Goal: Check status

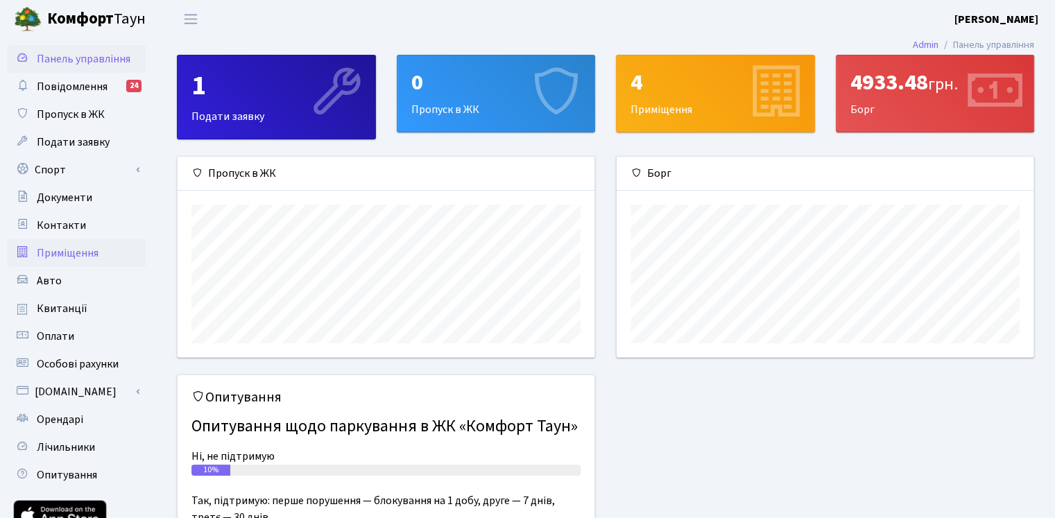
scroll to position [200, 416]
click at [69, 306] on span "Квитанції" at bounding box center [62, 308] width 51 height 15
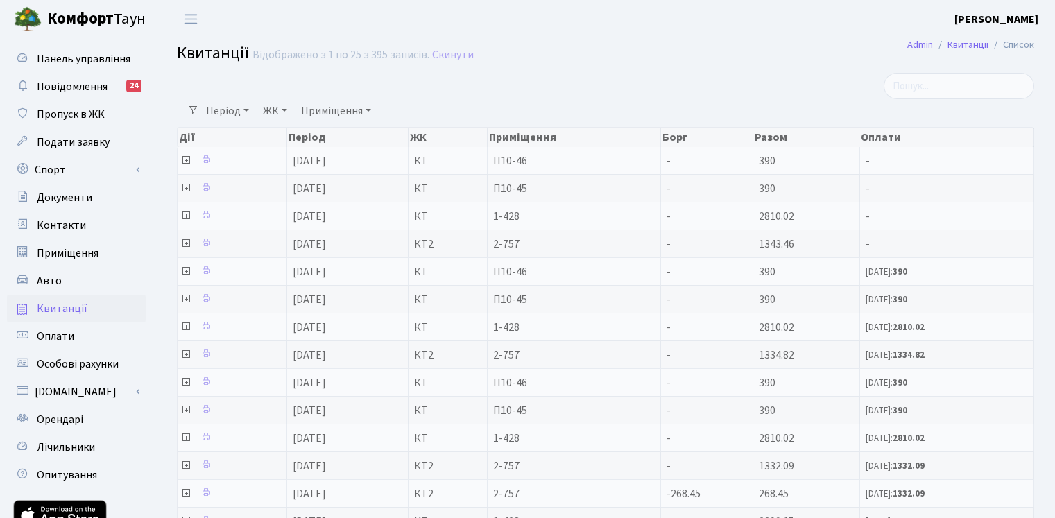
select select "25"
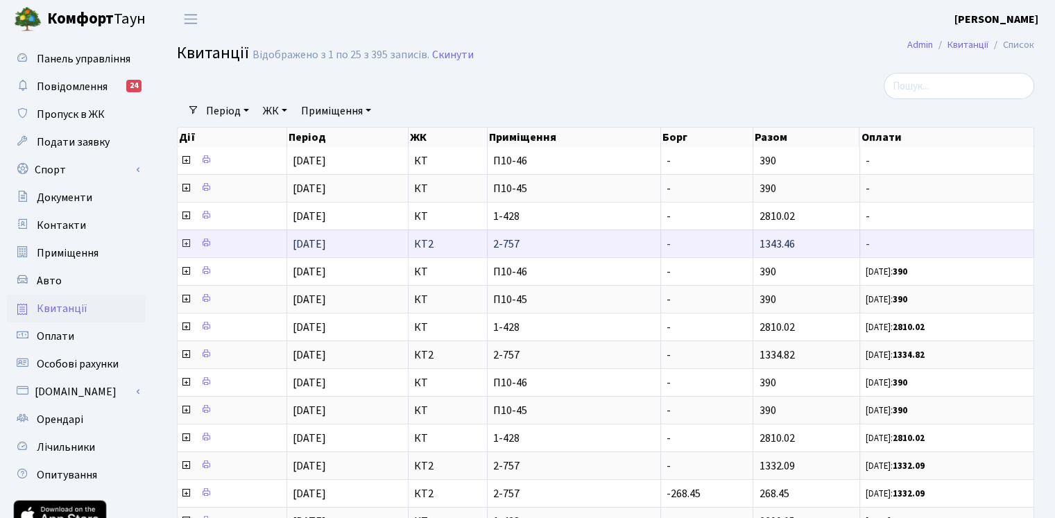
click at [185, 243] on icon at bounding box center [185, 243] width 11 height 11
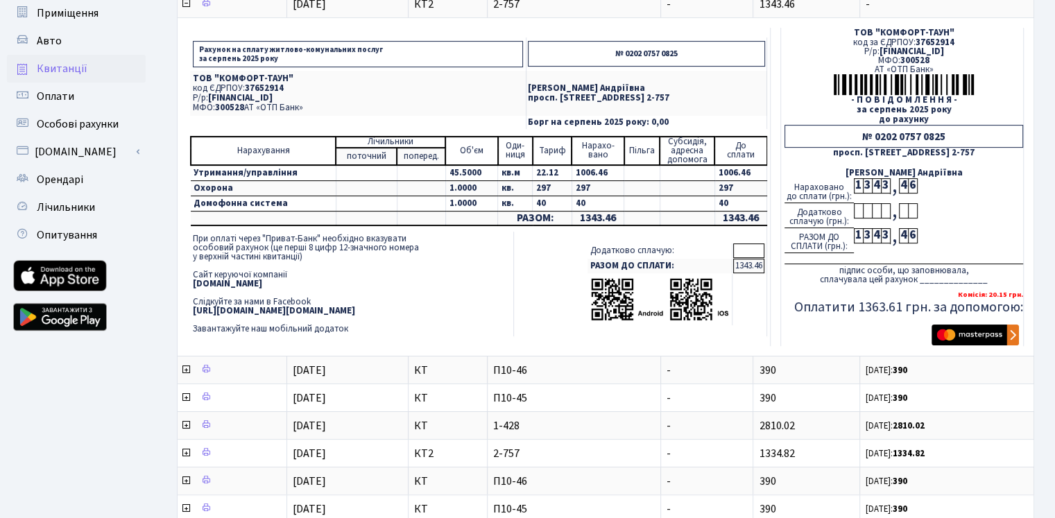
scroll to position [241, 0]
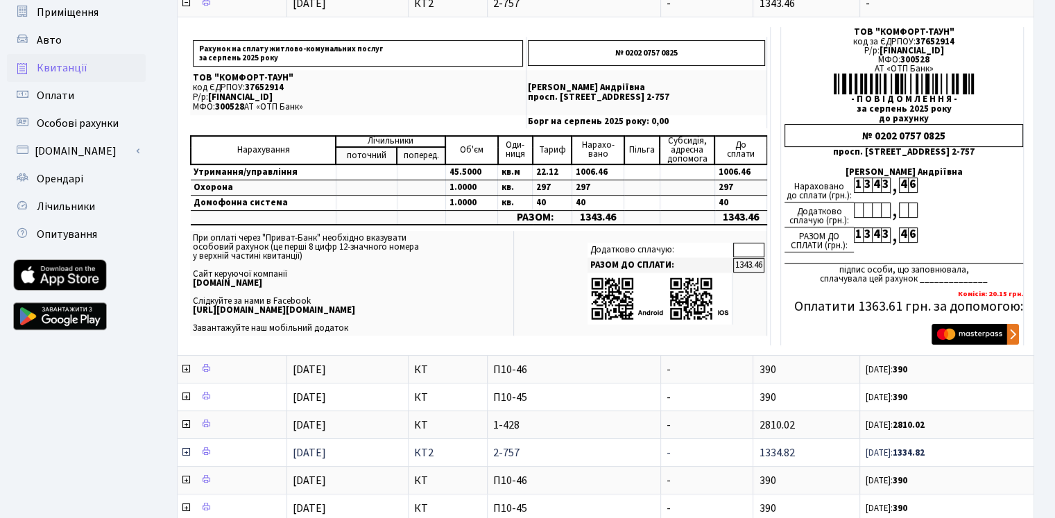
click at [186, 447] on icon at bounding box center [185, 452] width 11 height 11
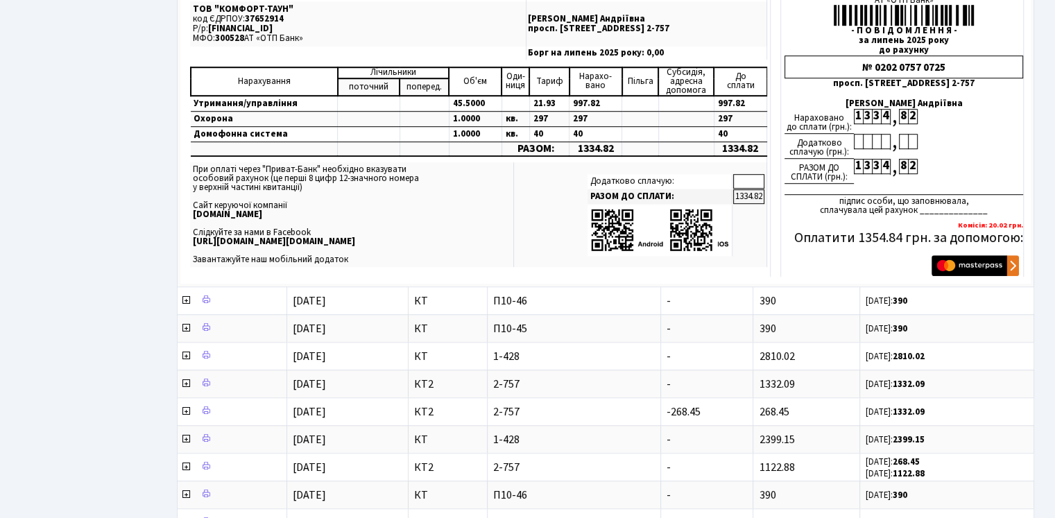
scroll to position [760, 0]
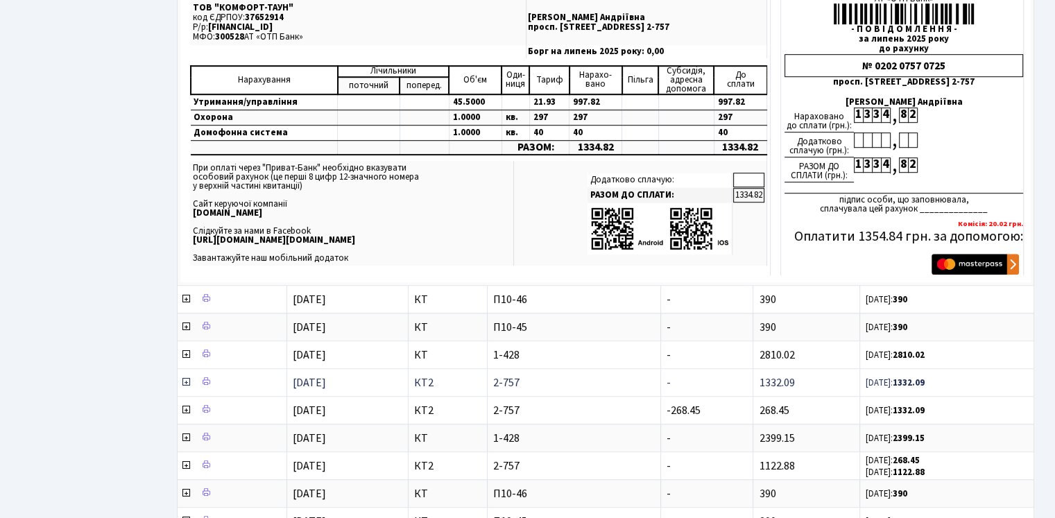
click at [183, 377] on icon at bounding box center [185, 382] width 11 height 11
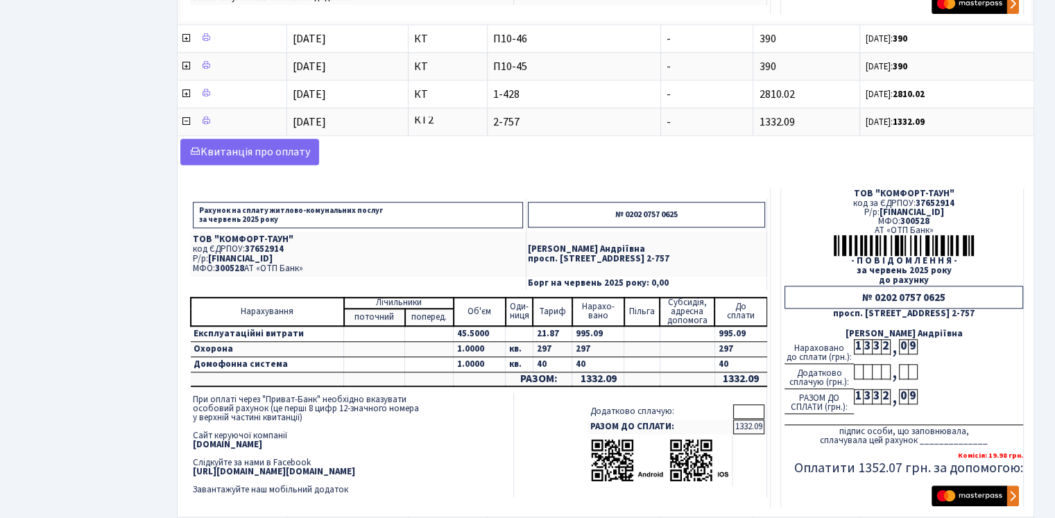
scroll to position [1280, 0]
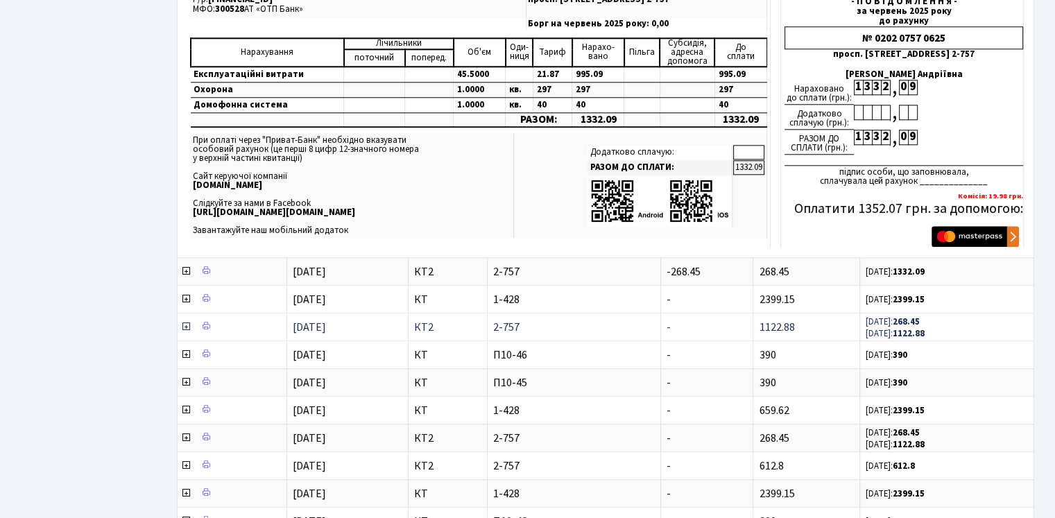
click at [184, 321] on icon at bounding box center [185, 326] width 11 height 11
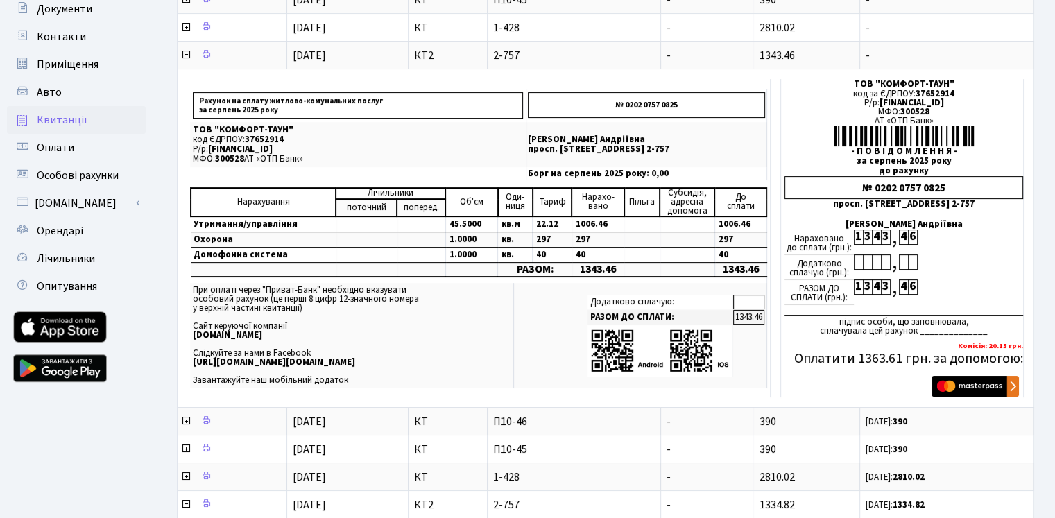
scroll to position [491, 0]
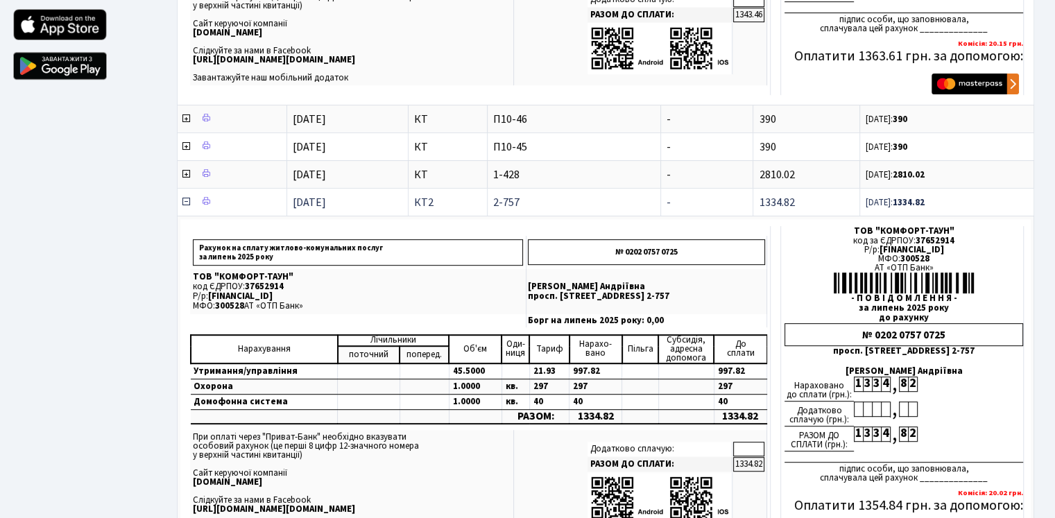
click at [185, 198] on icon at bounding box center [185, 201] width 11 height 11
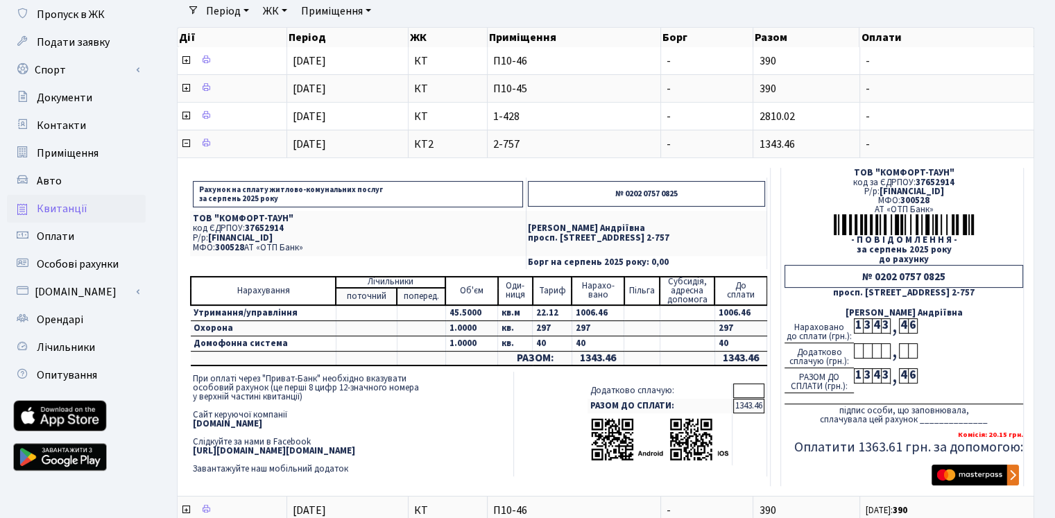
scroll to position [98, 0]
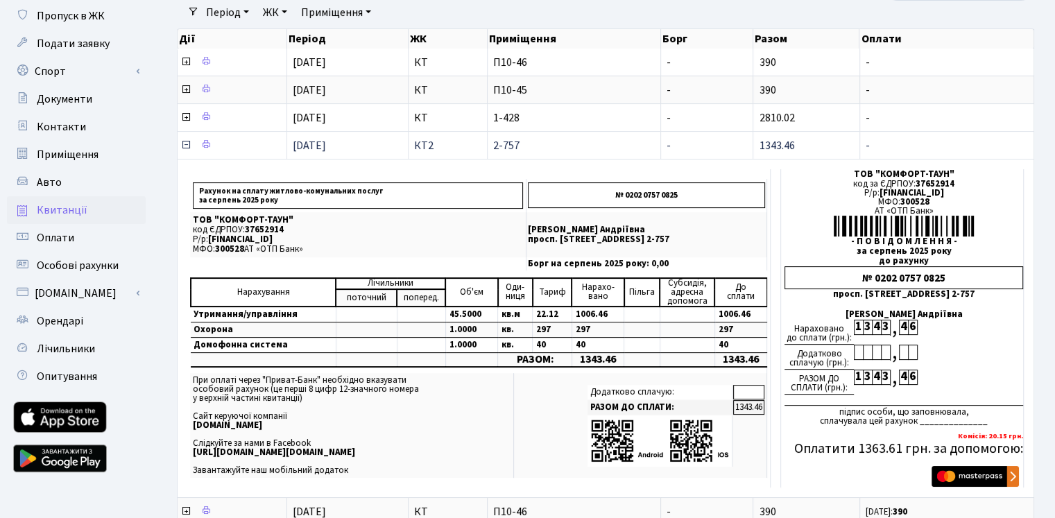
click at [184, 146] on icon at bounding box center [185, 144] width 11 height 11
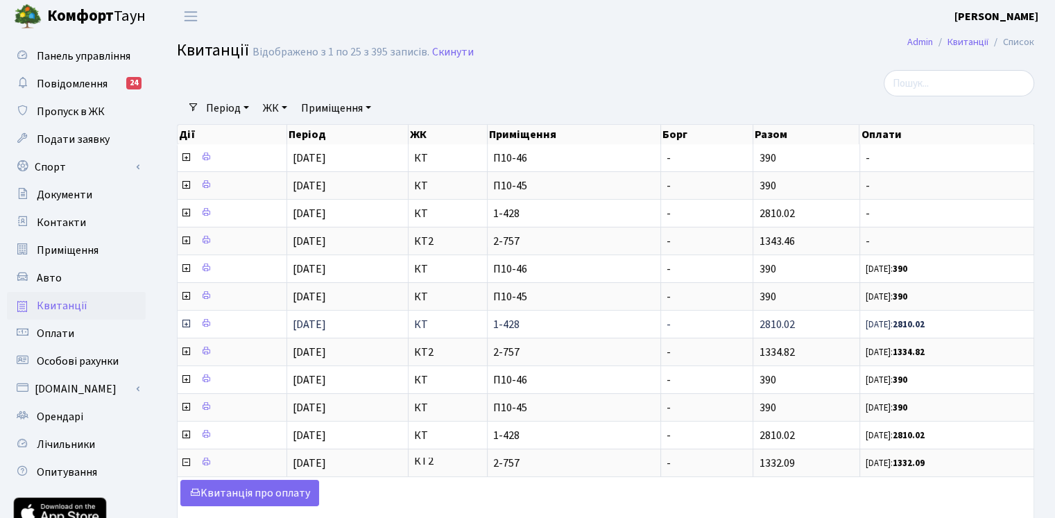
scroll to position [0, 0]
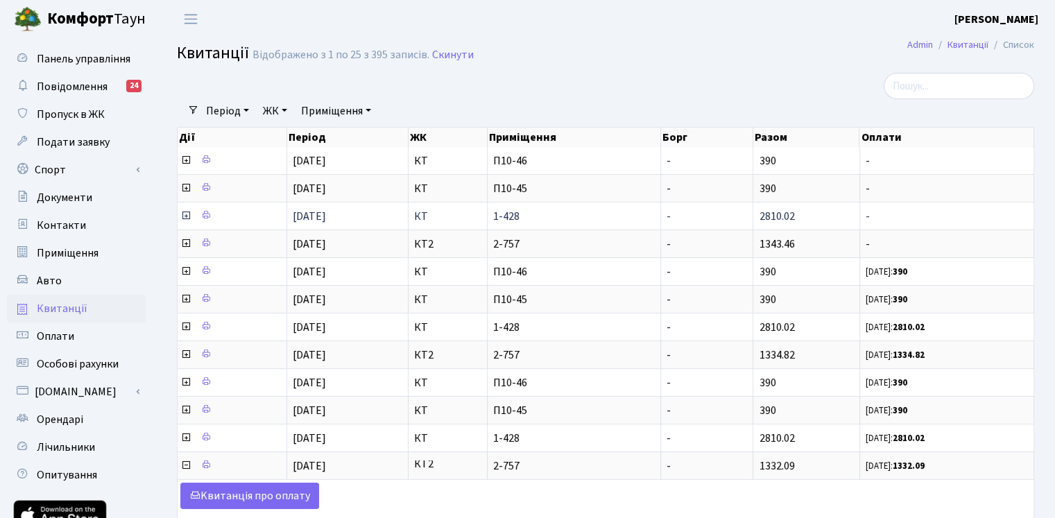
click at [186, 214] on icon at bounding box center [185, 215] width 11 height 11
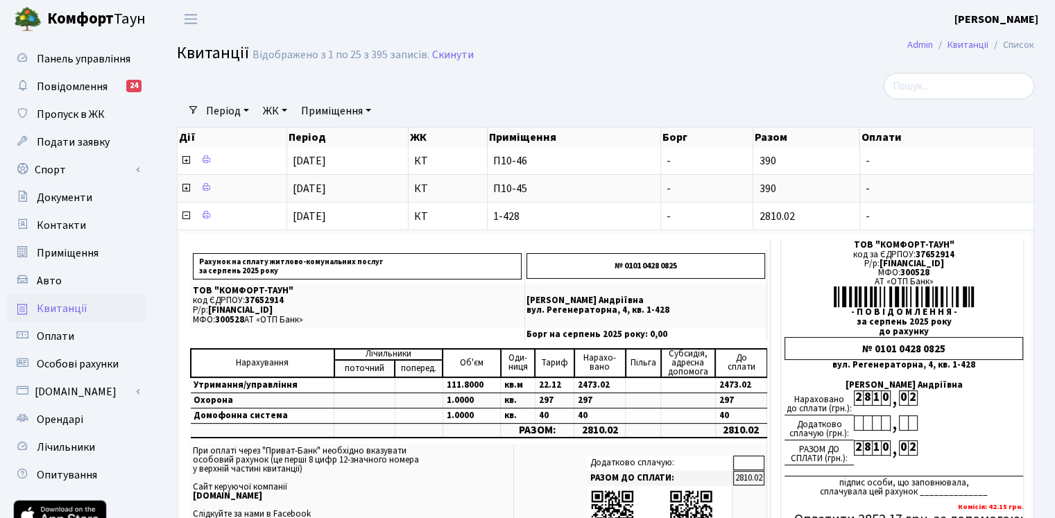
click at [1028, 18] on b "[PERSON_NAME]" at bounding box center [996, 19] width 84 height 15
click at [939, 70] on link "Вийти" at bounding box center [969, 76] width 138 height 22
